Goal: Obtain resource: Obtain resource

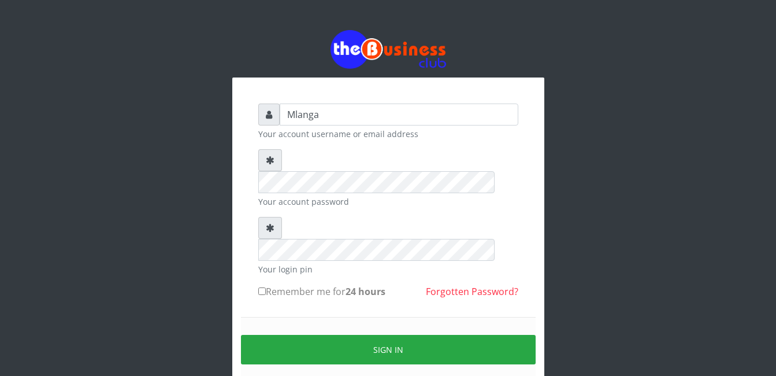
click at [172, 190] on div "Mlanga Your account username or email address Your account password Your login …" at bounding box center [388, 230] width 659 height 460
click at [98, 244] on div "Mlanga Your account username or email address Your account password Your login …" at bounding box center [388, 230] width 659 height 460
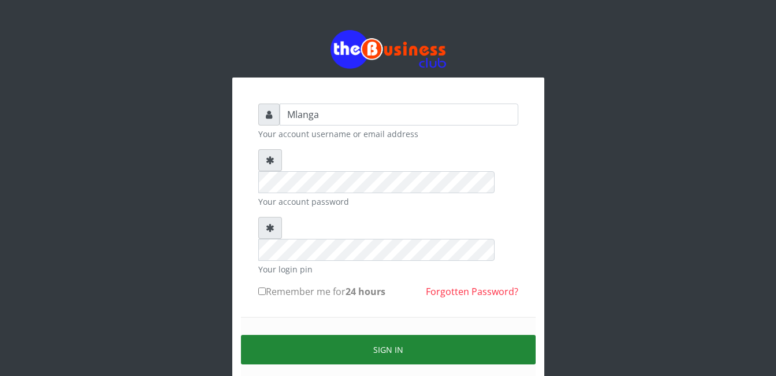
click at [397, 335] on button "Sign in" at bounding box center [388, 349] width 295 height 29
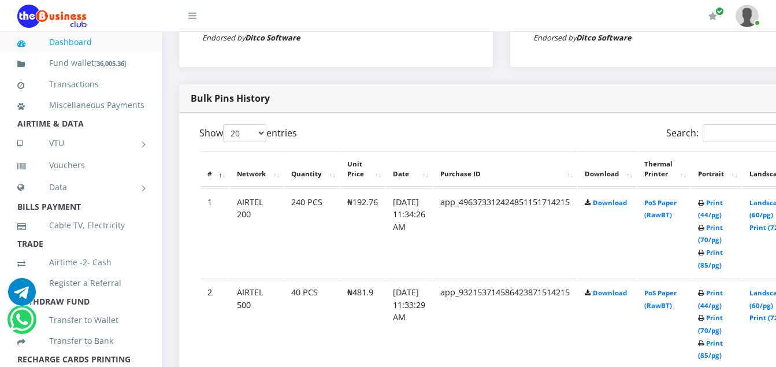
scroll to position [555, 0]
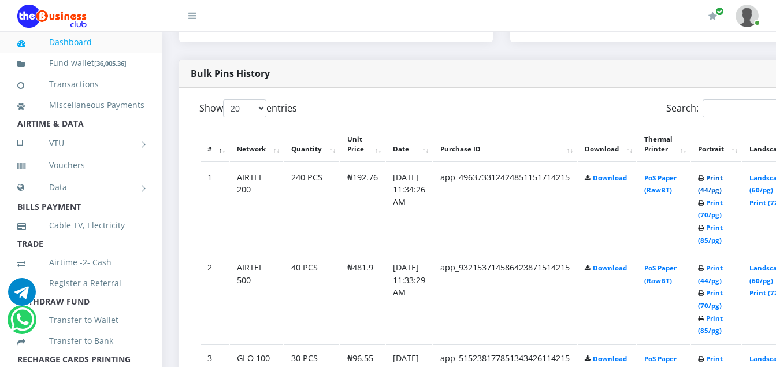
click at [723, 180] on link "Print (44/pg)" at bounding box center [710, 183] width 25 height 21
click at [723, 272] on link "Print (44/pg)" at bounding box center [710, 274] width 25 height 21
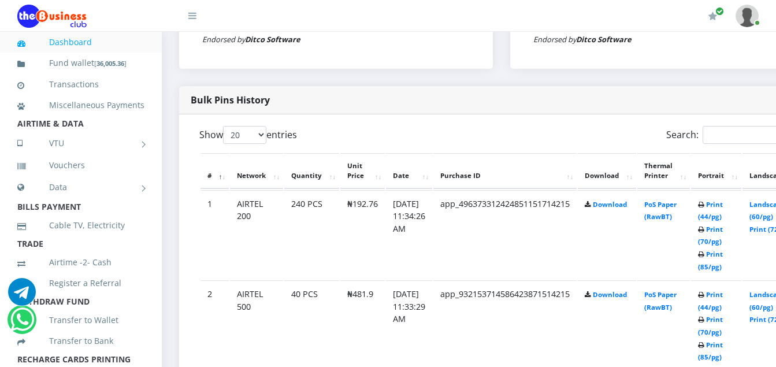
scroll to position [506, 0]
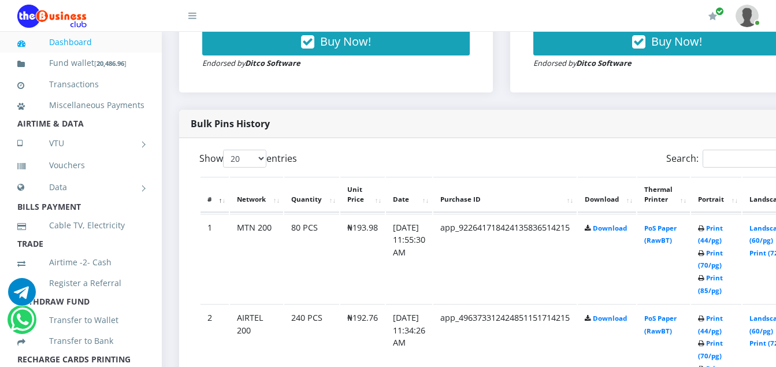
scroll to position [506, 0]
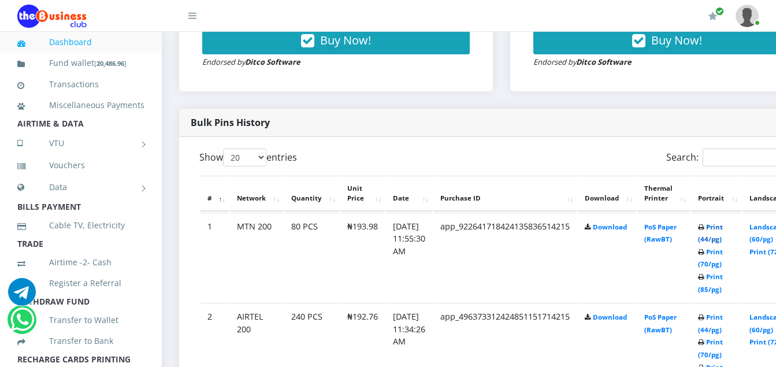
click at [723, 230] on link "Print (44/pg)" at bounding box center [710, 233] width 25 height 21
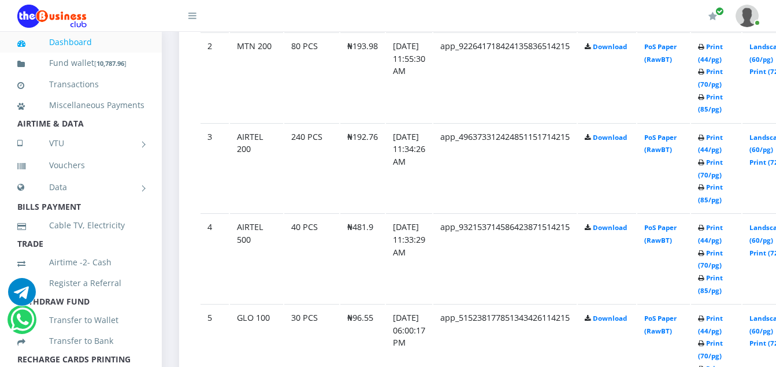
scroll to position [826, 0]
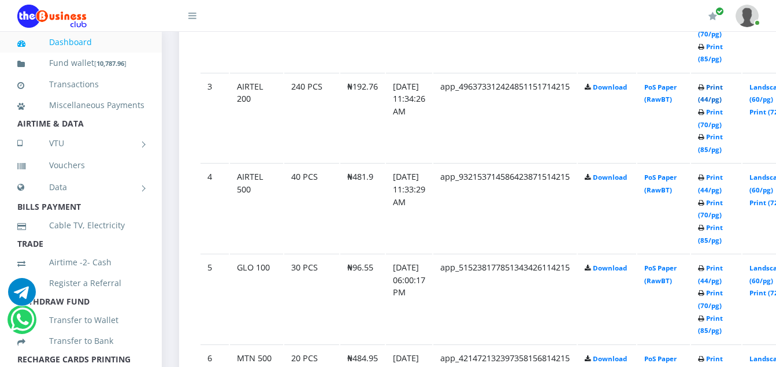
click at [723, 87] on link "Print (44/pg)" at bounding box center [710, 93] width 25 height 21
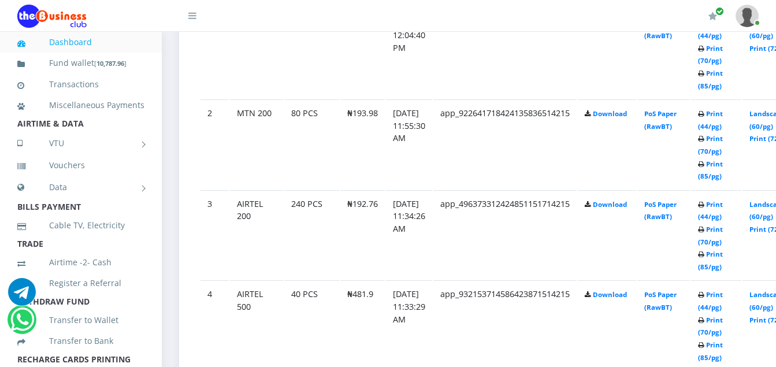
scroll to position [711, 0]
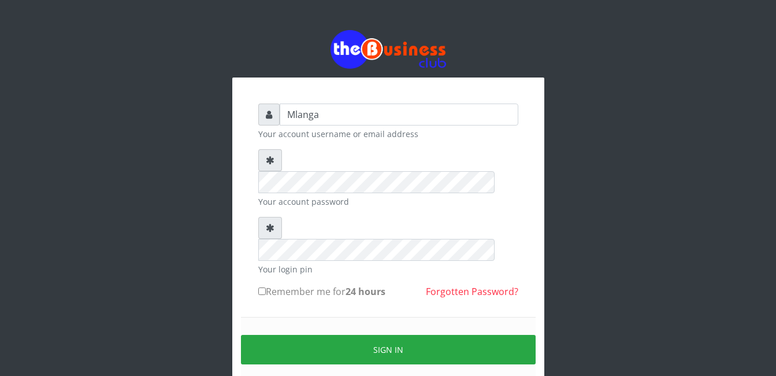
click at [166, 249] on div "Mlanga Your account username or email address Your account password Your login …" at bounding box center [388, 230] width 659 height 460
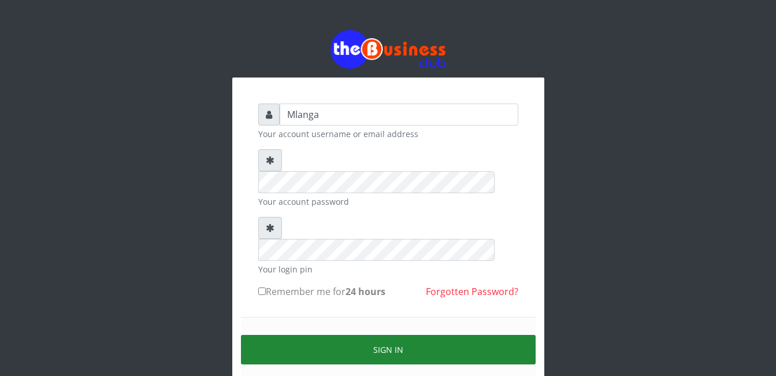
click at [388, 335] on button "Sign in" at bounding box center [388, 349] width 295 height 29
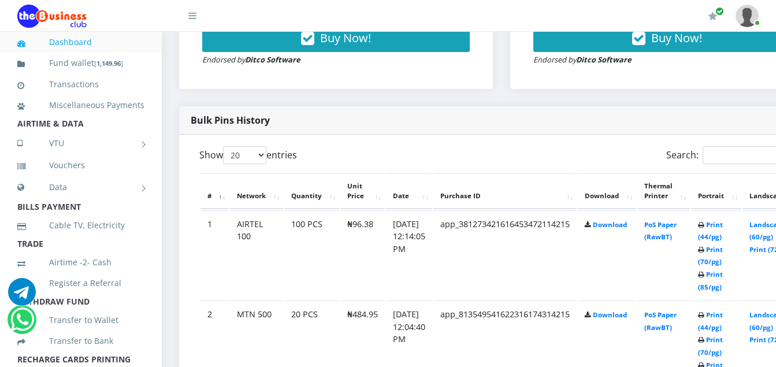
scroll to position [509, 0]
click at [723, 227] on link "Print (44/pg)" at bounding box center [710, 230] width 25 height 21
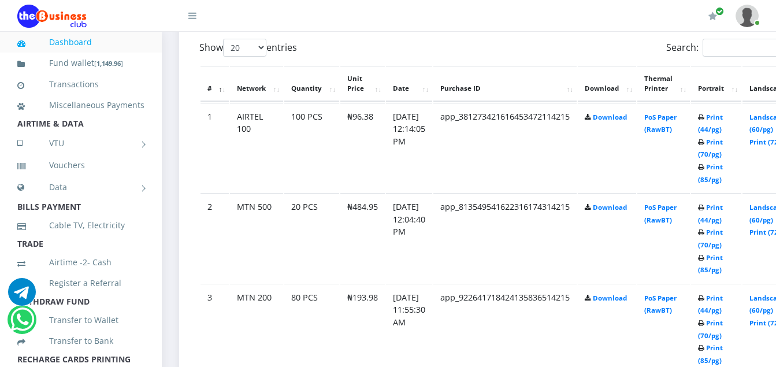
scroll to position [598, 0]
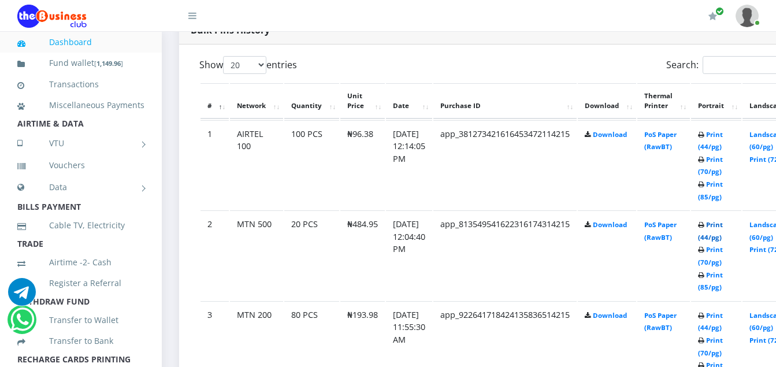
click at [723, 226] on link "Print (44/pg)" at bounding box center [710, 230] width 25 height 21
